Goal: Information Seeking & Learning: Understand process/instructions

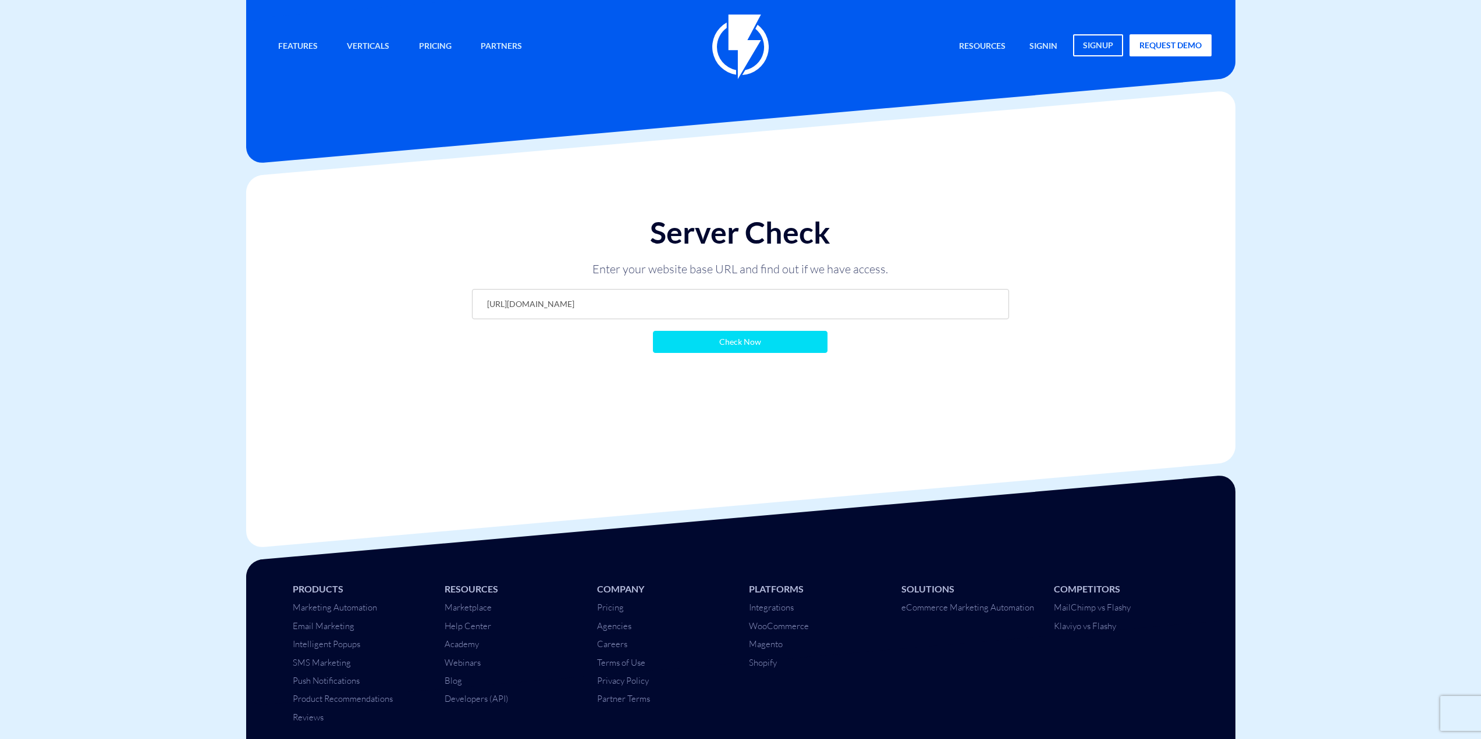
type input "https://barimax.co.il/?flashy_export=products&flashy_pagination=true&per_page=1…"
click at [781, 344] on input "Check Now" at bounding box center [740, 342] width 175 height 22
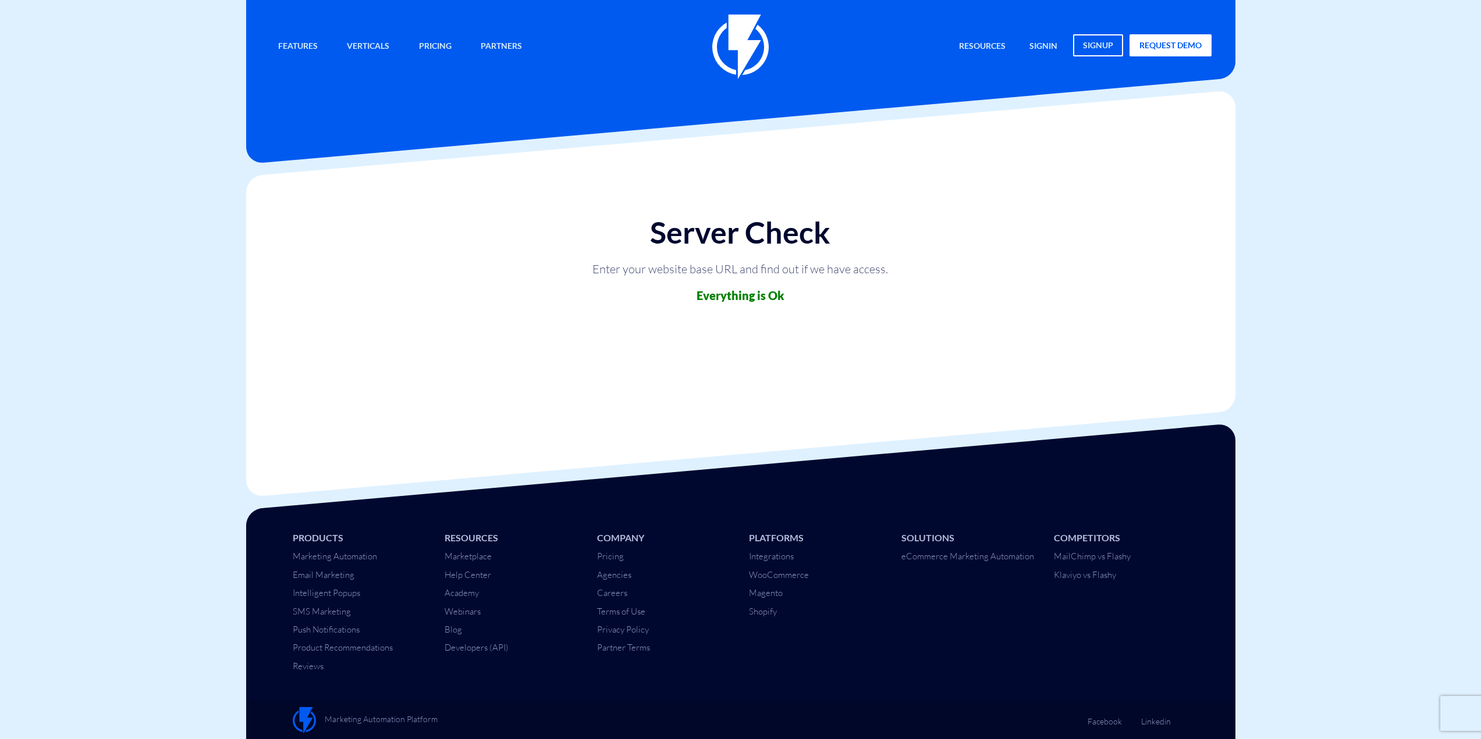
scroll to position [1, 0]
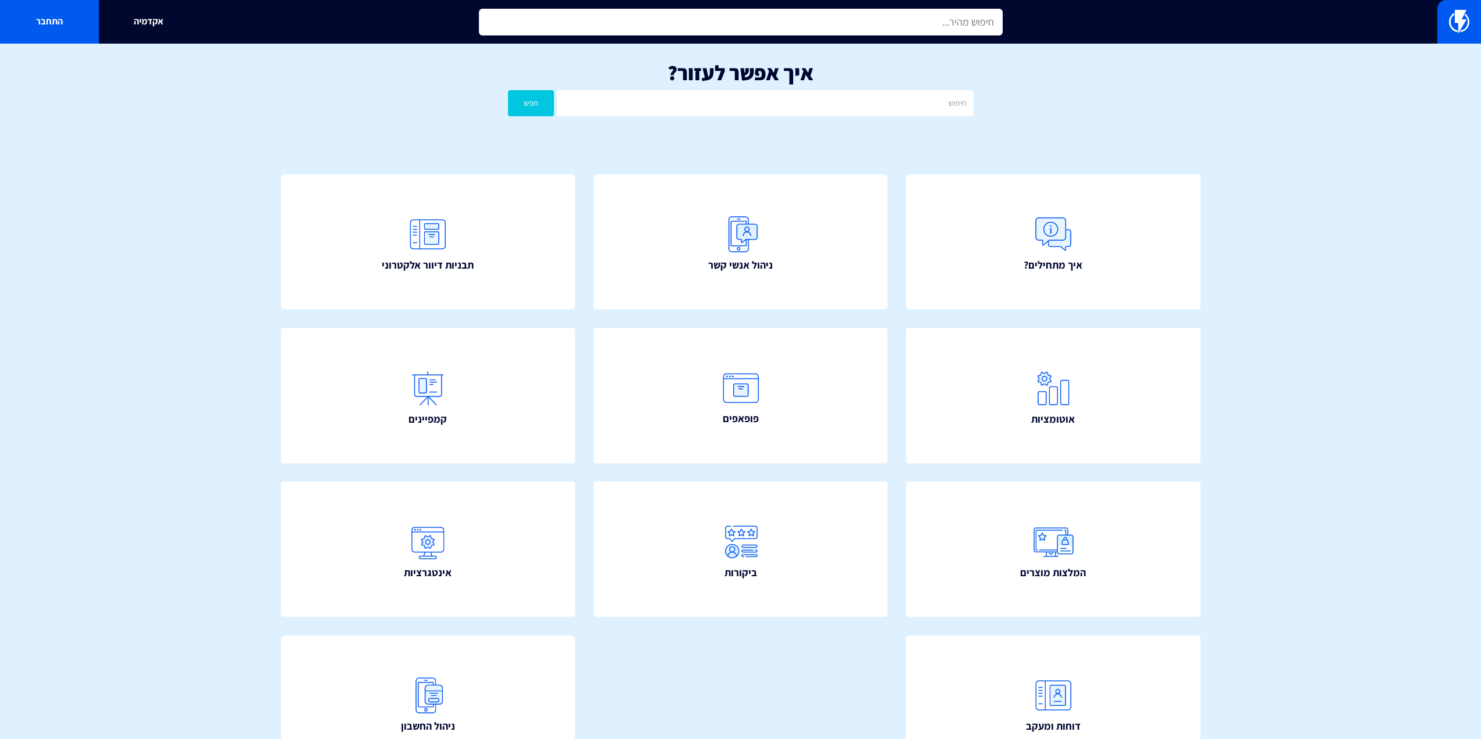
click at [804, 9] on input "text" at bounding box center [741, 22] width 524 height 27
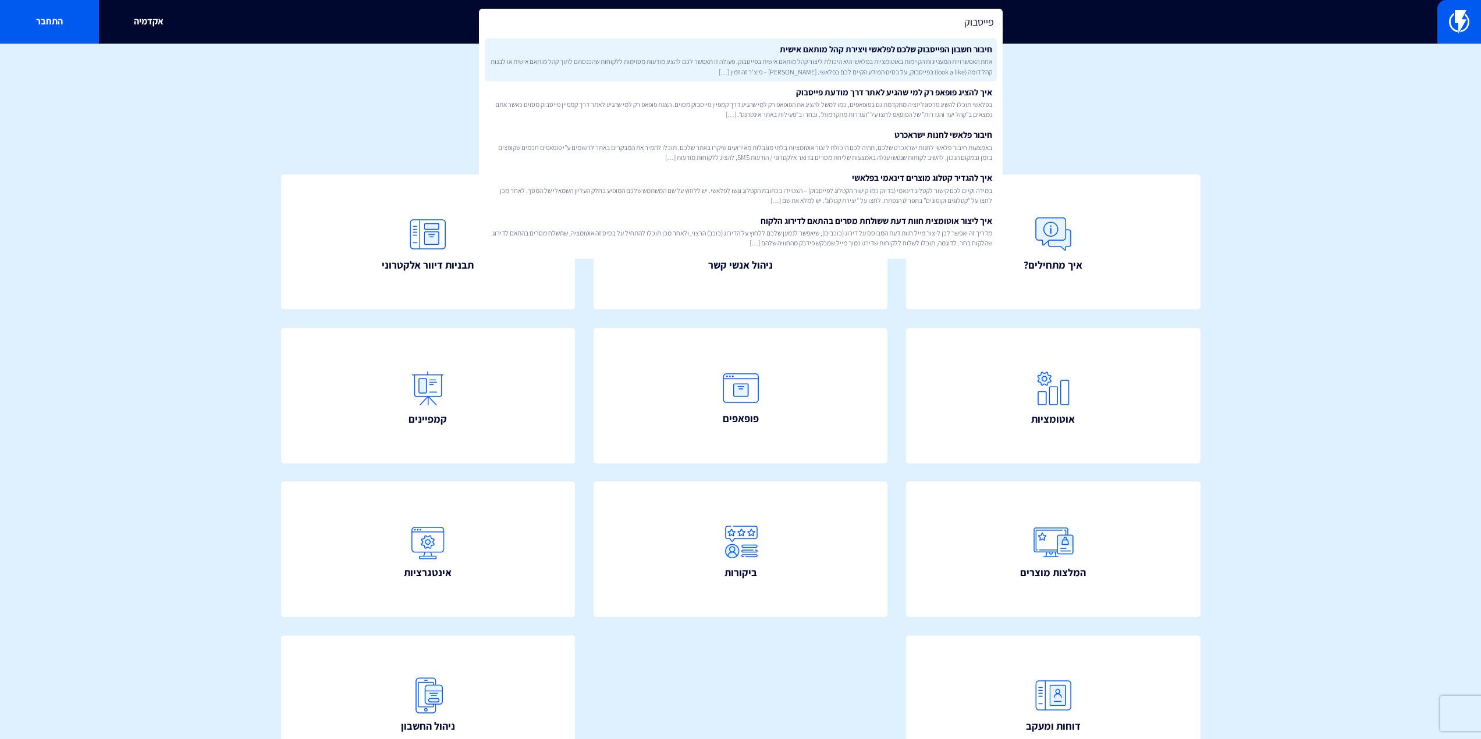
type input "פייסבוק"
click at [813, 64] on span "אחת האפשרויות המעניינות הקיימות באוטומציות בפלאשי היא היכולת ליצור קהל מותאם אי…" at bounding box center [740, 66] width 503 height 20
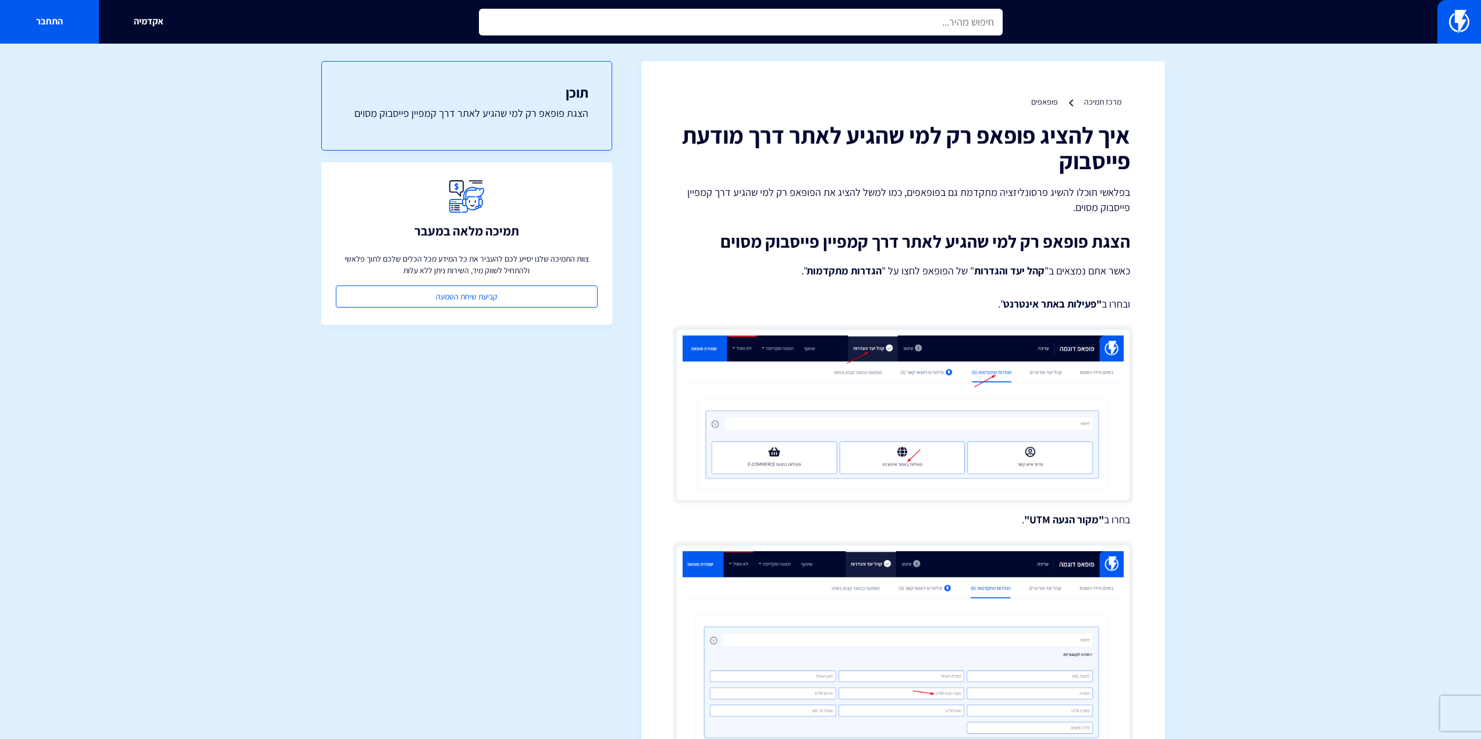
click at [927, 22] on input "text" at bounding box center [741, 22] width 524 height 27
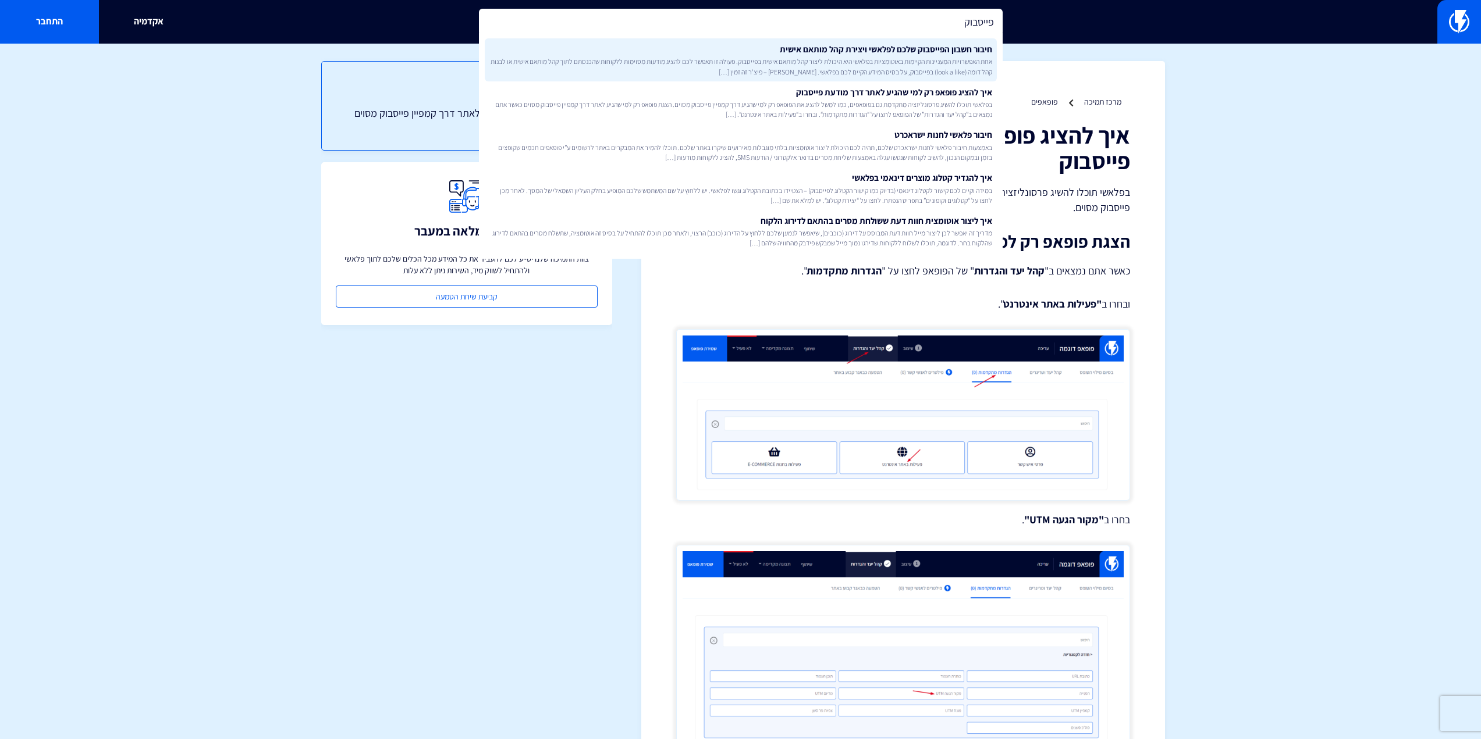
type input "פייסבוק"
click at [925, 55] on link "חיבור חשבון הפייסבוק שלכם לפלאשי ויצירת קהל מותאם אישית אחת האפשרויות המעניינות…" at bounding box center [741, 59] width 512 height 43
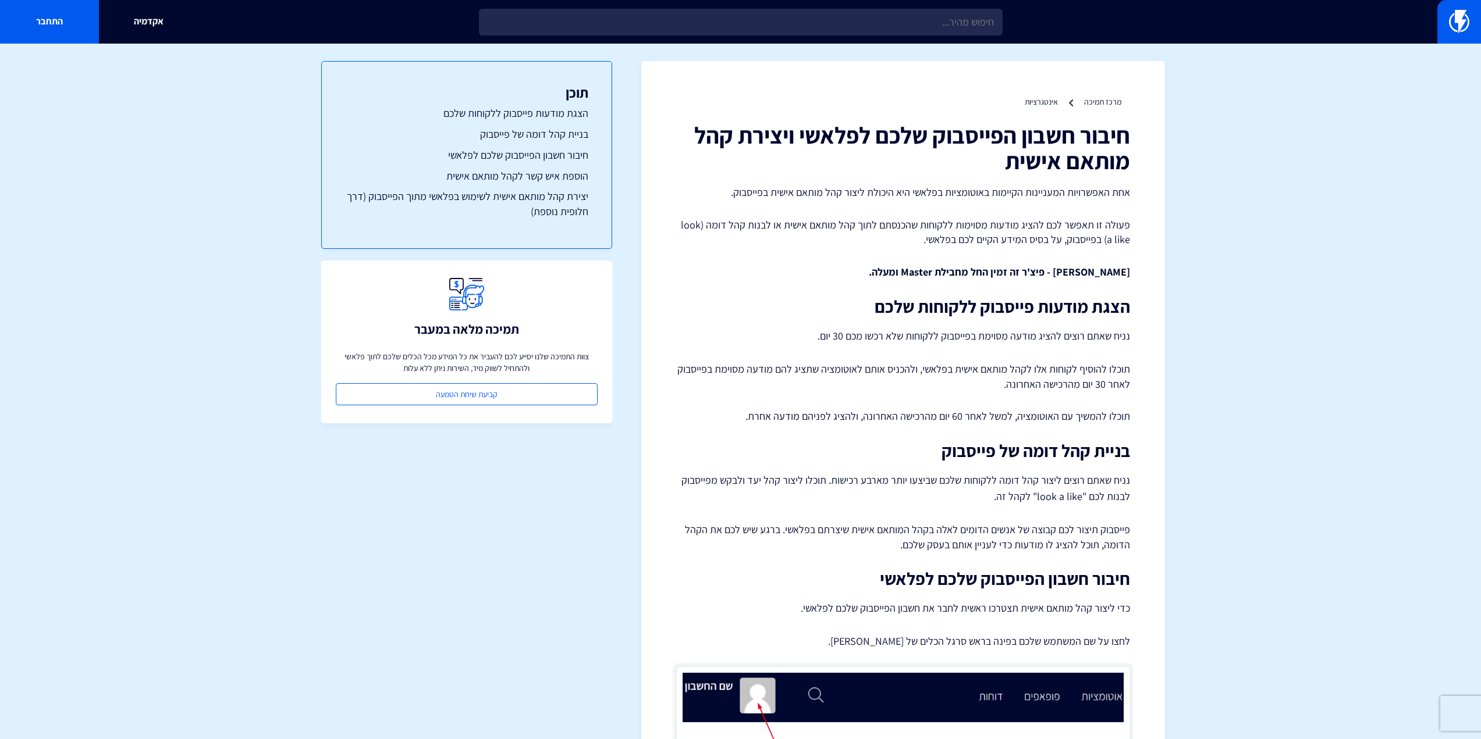
click at [1043, 139] on h1 "חיבור חשבון הפייסבוק שלכם לפלאשי ויצירת קהל מותאם אישית" at bounding box center [903, 147] width 454 height 51
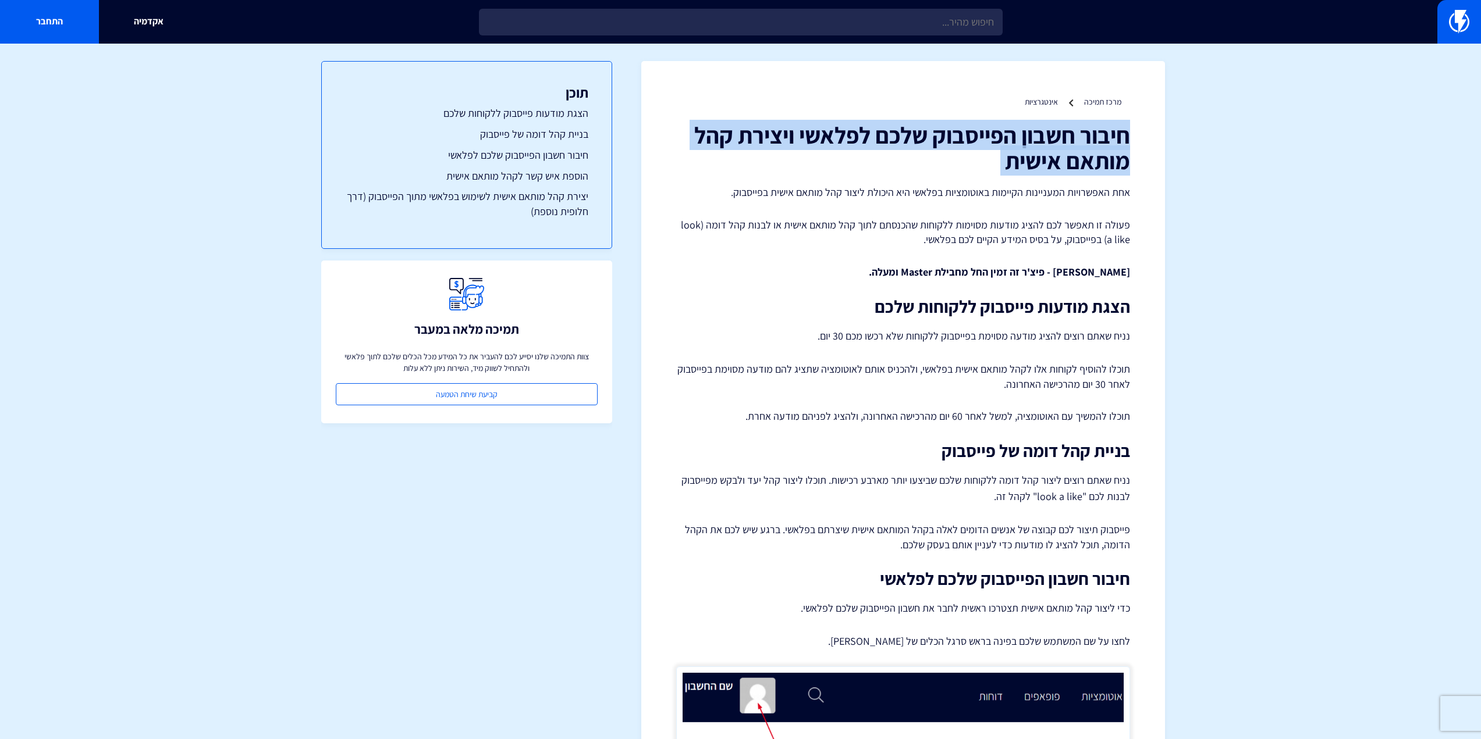
click at [1043, 139] on h1 "חיבור חשבון הפייסבוק שלכם לפלאשי ויצירת קהל מותאם אישית" at bounding box center [903, 147] width 454 height 51
copy div "חיבור חשבון הפייסבוק שלכם לפלאשי ויצירת קהל מותאם אישית"
